Goal: Find specific page/section

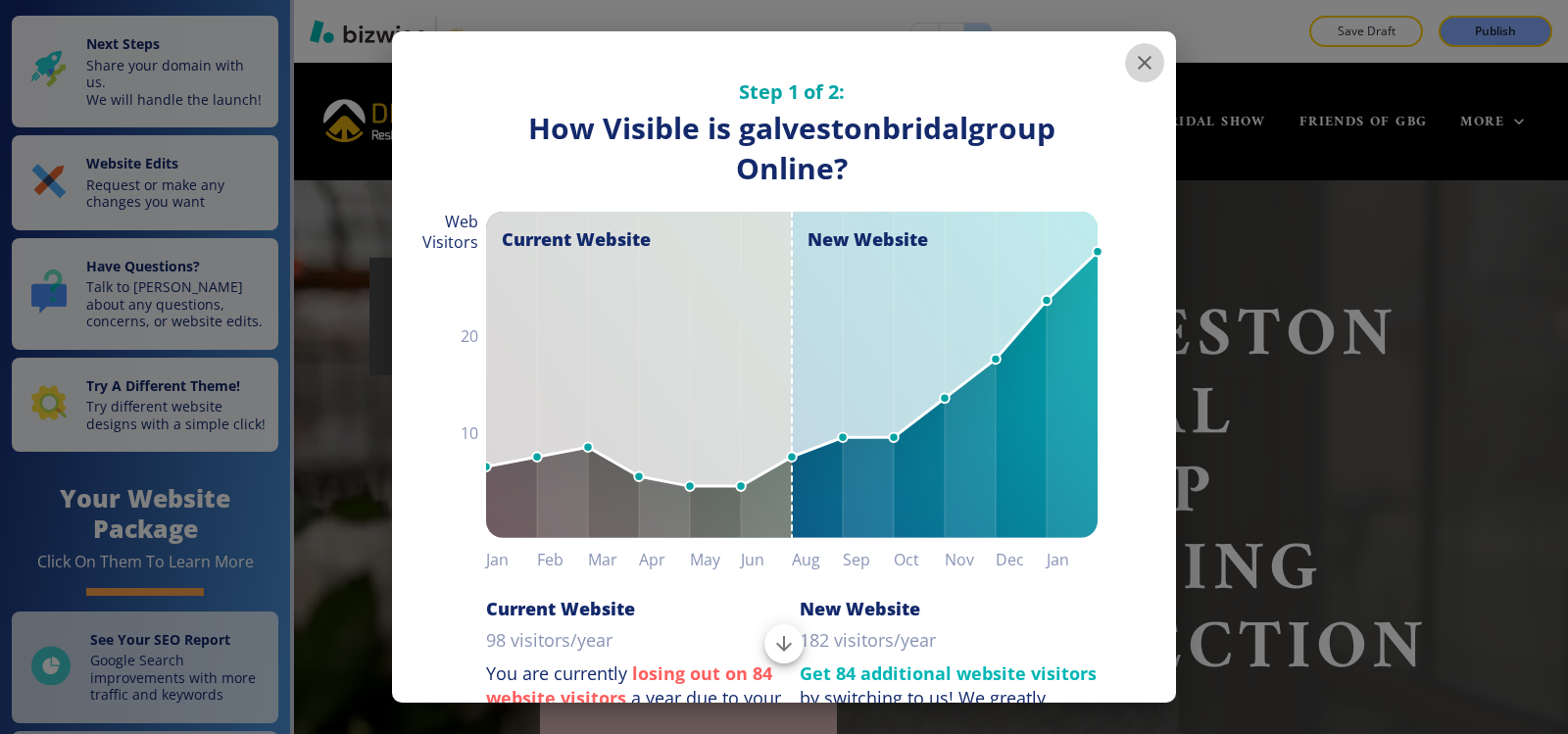
click at [1138, 66] on icon "button" at bounding box center [1145, 62] width 14 height 14
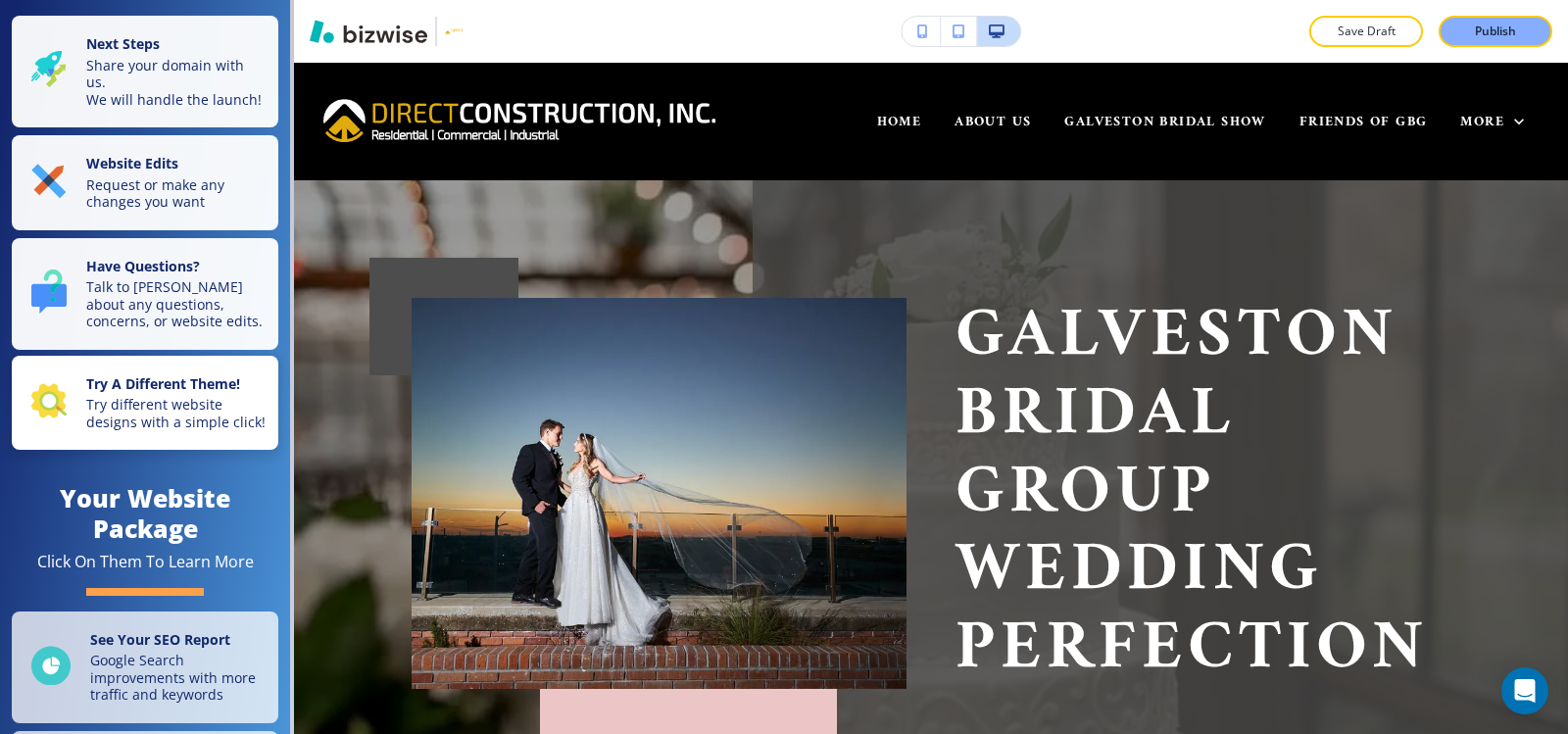
click at [143, 416] on p "Try different website designs with a simple click!" at bounding box center [176, 413] width 180 height 35
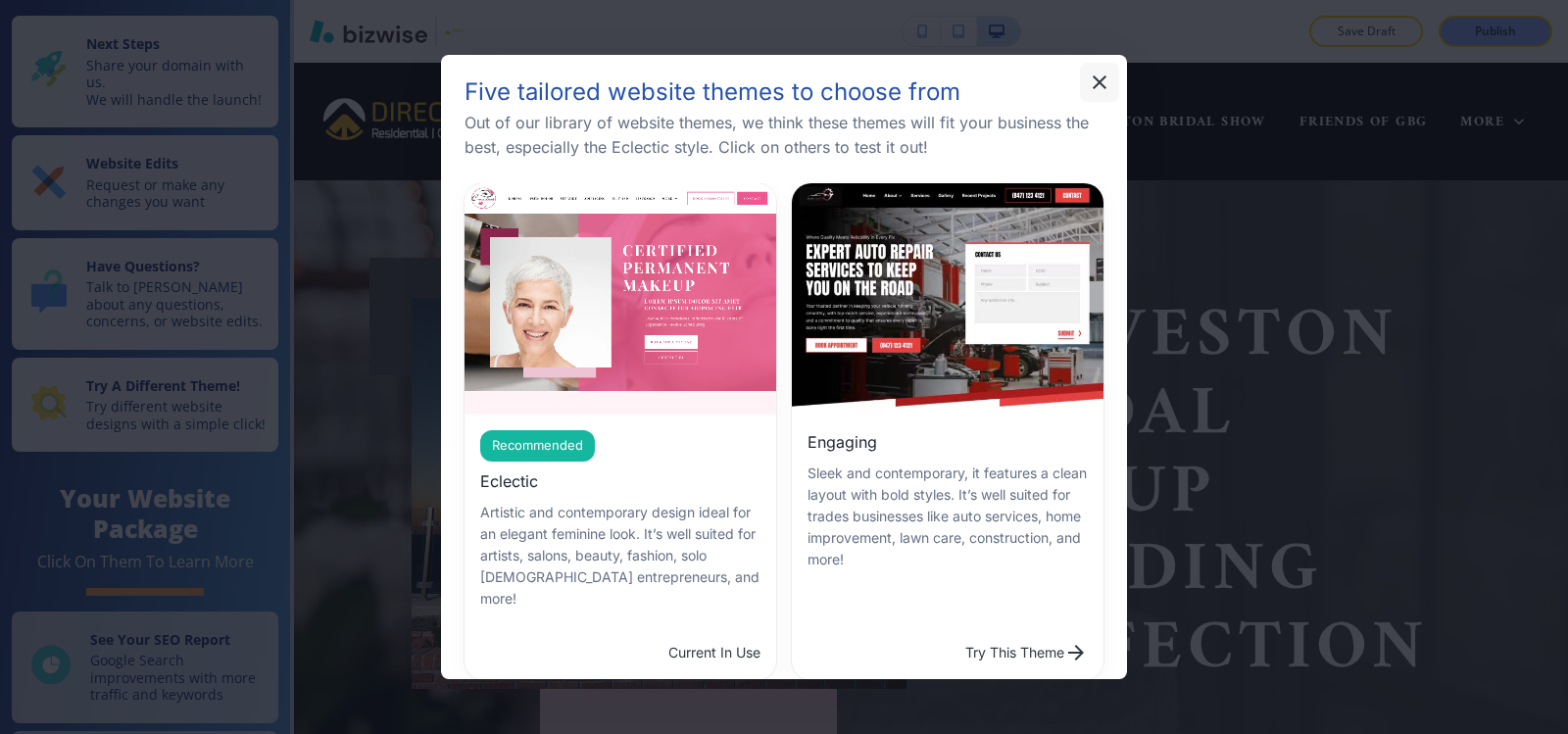
click at [1090, 82] on icon "button" at bounding box center [1099, 82] width 24 height 24
